Goal: Task Accomplishment & Management: Complete application form

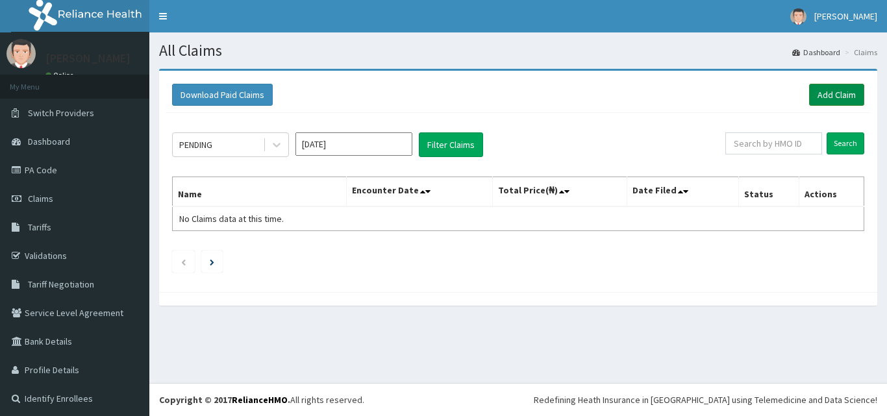
click at [815, 100] on link "Add Claim" at bounding box center [836, 95] width 55 height 22
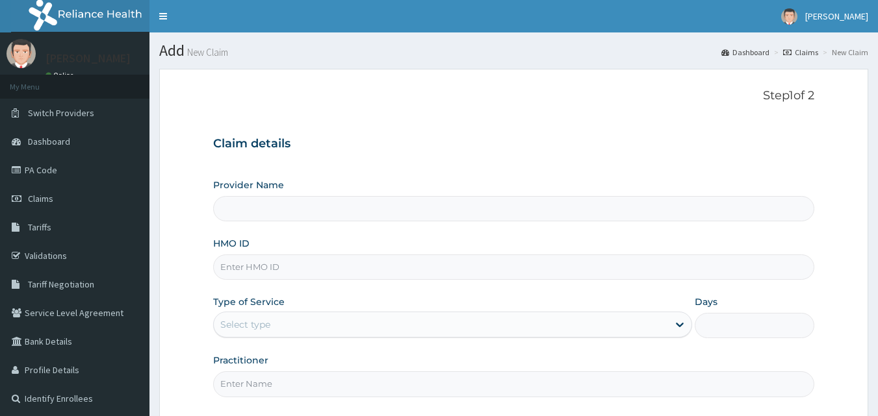
drag, startPoint x: 0, startPoint y: 0, endPoint x: 399, endPoint y: 266, distance: 479.2
click at [399, 266] on input "HMO ID" at bounding box center [513, 267] width 601 height 25
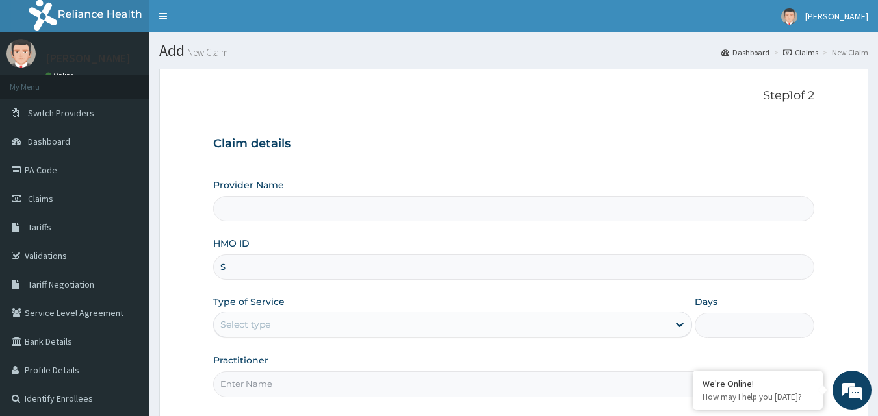
type input "SF"
type input "[GEOGRAPHIC_DATA]"
type input "SFA/14451/A"
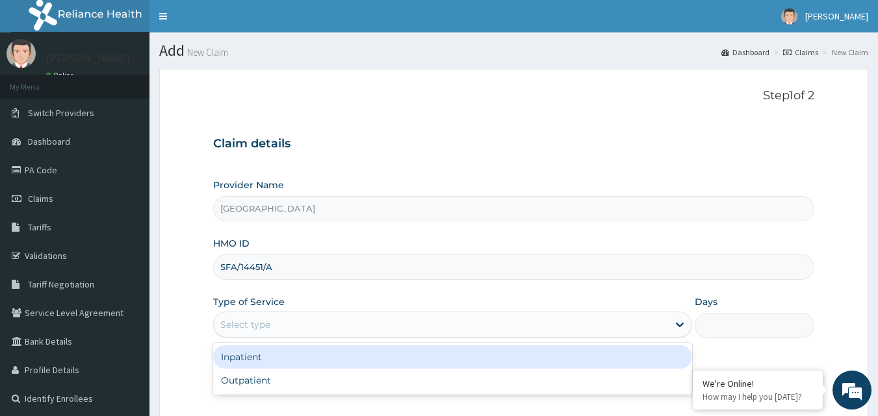
click at [333, 325] on div "Select type" at bounding box center [441, 324] width 454 height 21
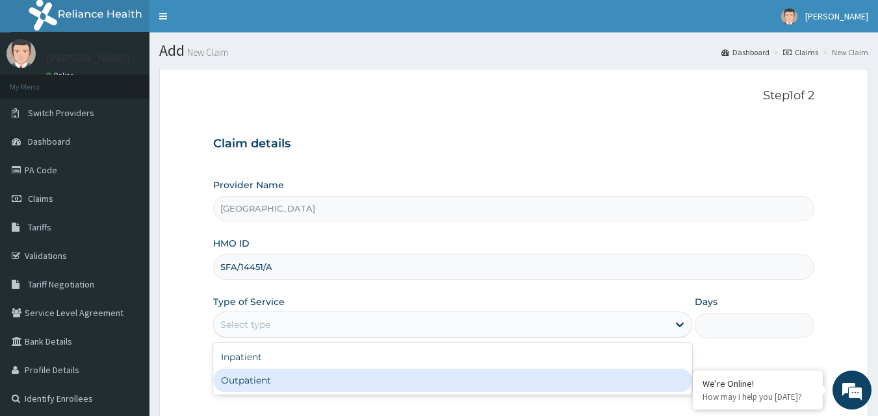
click at [351, 375] on div "Outpatient" at bounding box center [452, 380] width 479 height 23
type input "1"
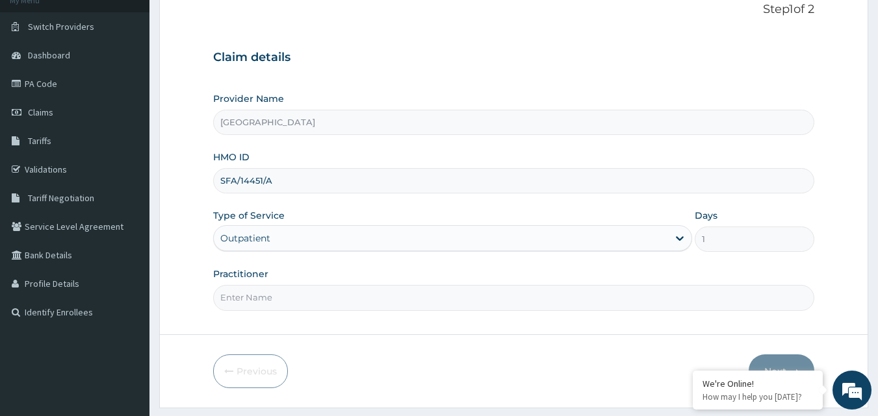
scroll to position [121, 0]
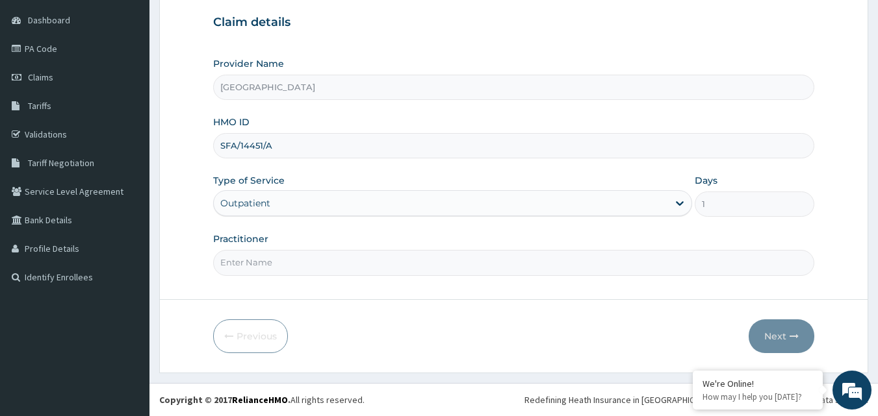
click at [626, 262] on input "Practitioner" at bounding box center [513, 262] width 601 height 25
type input "DR [PERSON_NAME]"
click at [776, 337] on button "Next" at bounding box center [781, 337] width 66 height 34
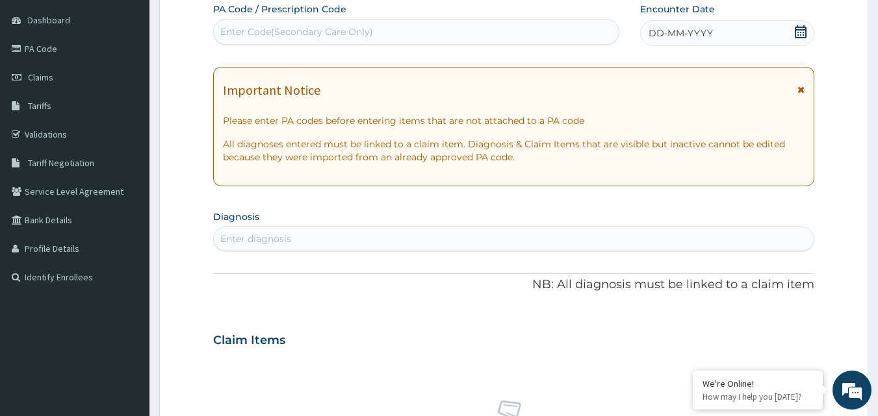
click at [746, 33] on div "DD-MM-YYYY" at bounding box center [727, 33] width 174 height 26
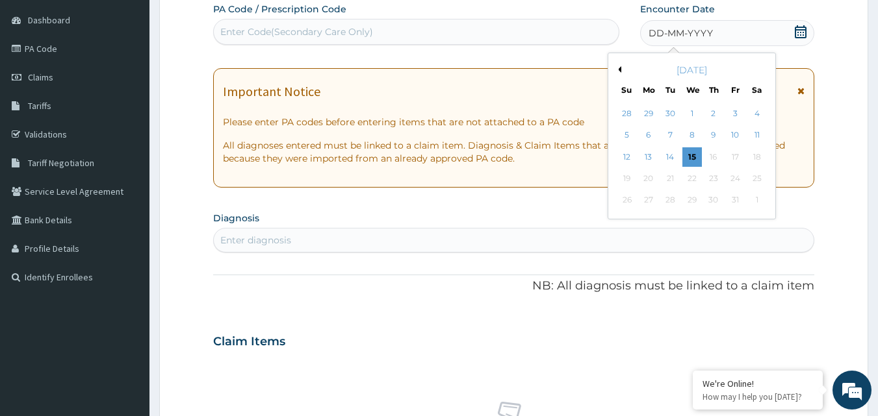
click at [619, 69] on button "Previous Month" at bounding box center [617, 69] width 6 height 6
click at [732, 176] on div "26" at bounding box center [734, 178] width 19 height 19
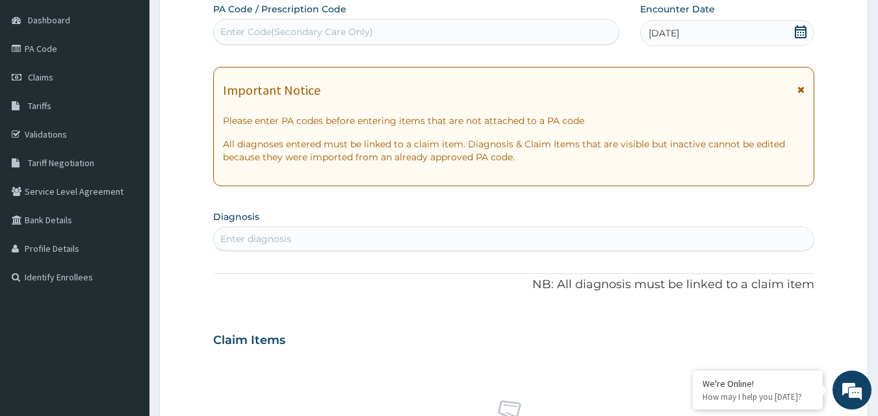
click at [345, 245] on div "Enter diagnosis" at bounding box center [514, 239] width 600 height 21
type input "P"
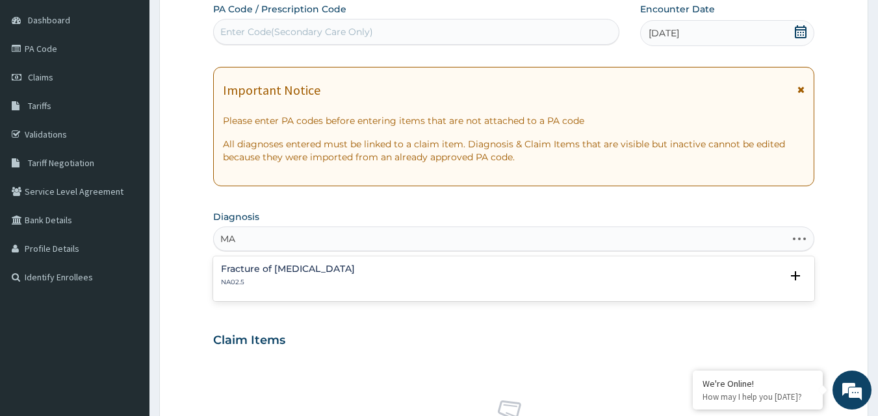
type input "M"
